Goal: Task Accomplishment & Management: Manage account settings

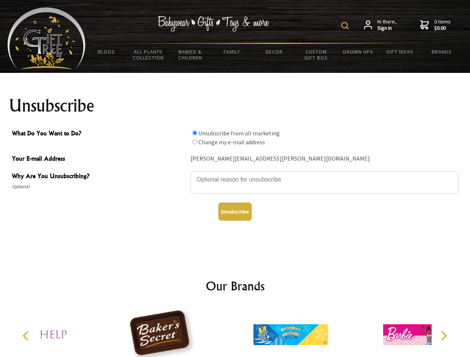
click at [346, 26] on img at bounding box center [344, 25] width 7 height 7
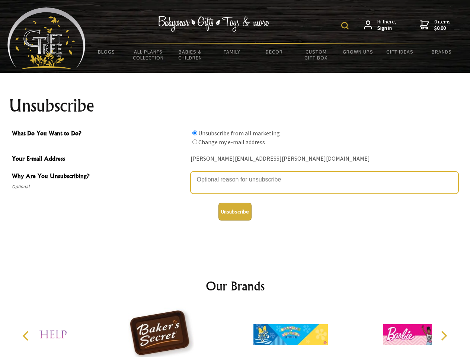
click at [235, 174] on textarea "Why Are You Unsubscribing?" at bounding box center [324, 183] width 268 height 22
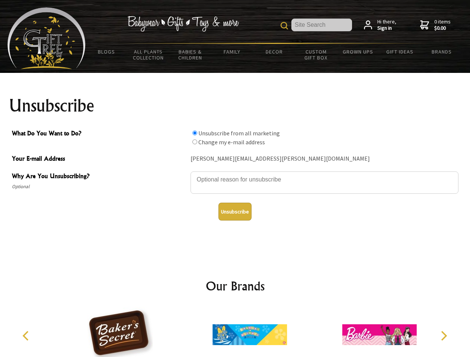
click at [195, 133] on input "What Do You Want to Do?" at bounding box center [194, 133] width 5 height 5
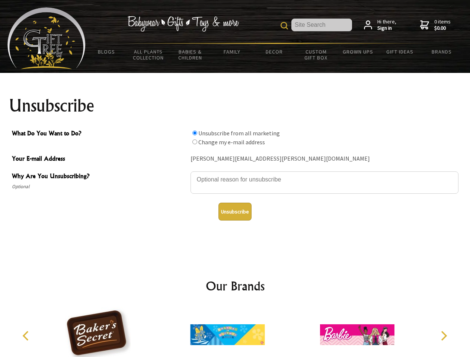
click at [195, 142] on input "What Do You Want to Do?" at bounding box center [194, 142] width 5 height 5
radio input "true"
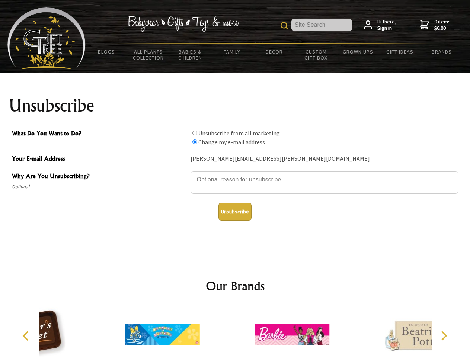
click at [235, 212] on button "Unsubscribe" at bounding box center [234, 212] width 33 height 18
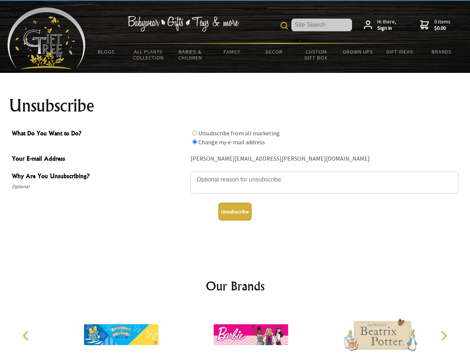
click at [235, 332] on img at bounding box center [251, 335] width 74 height 56
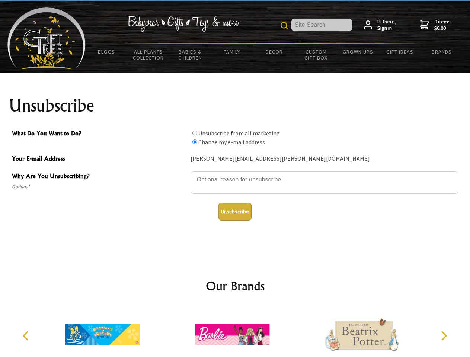
click at [27, 336] on icon "Previous" at bounding box center [27, 336] width 10 height 10
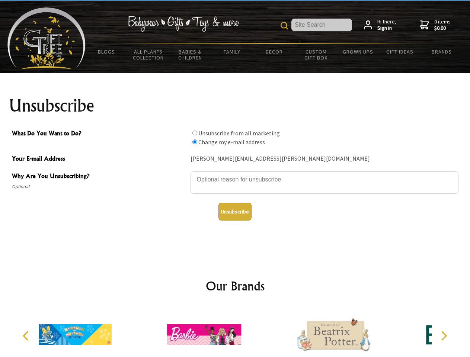
click at [443, 336] on icon "Next" at bounding box center [443, 336] width 10 height 10
